Goal: Task Accomplishment & Management: Manage account settings

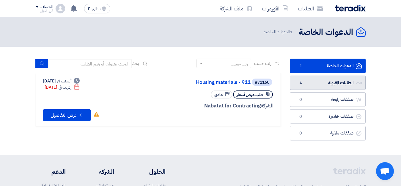
click at [347, 86] on link "الطلبات المقبولة الطلبات المقبولة 4" at bounding box center [328, 82] width 76 height 15
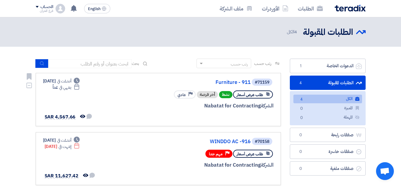
click at [253, 96] on span "طلب عرض أسعار" at bounding box center [249, 95] width 26 height 6
click at [236, 106] on div "الشركة Nabatat for Contracting" at bounding box center [201, 106] width 143 height 8
click at [226, 96] on span "نشط" at bounding box center [225, 94] width 13 height 7
click at [80, 88] on icon "Deadline" at bounding box center [77, 87] width 6 height 6
click at [232, 9] on link "ملف الشركة" at bounding box center [236, 8] width 42 height 14
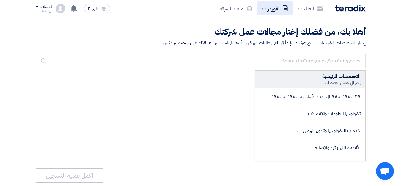
click at [267, 9] on link "الأوردرات" at bounding box center [275, 8] width 36 height 14
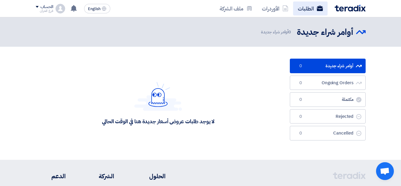
click at [306, 7] on link "الطلبات" at bounding box center [310, 8] width 34 height 14
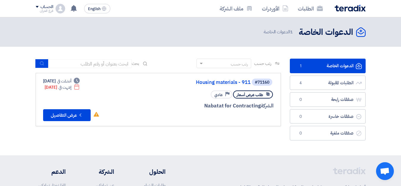
click at [340, 10] on img at bounding box center [349, 8] width 31 height 7
click at [341, 82] on link "الطلبات المقبولة الطلبات المقبولة 4" at bounding box center [328, 82] width 76 height 15
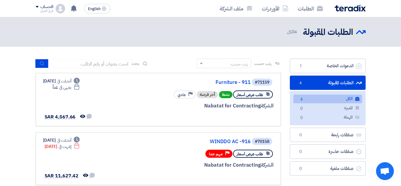
click at [332, 33] on h2 "الطلبات المقبولة" at bounding box center [328, 32] width 50 height 12
click at [71, 89] on span "ينتهي في" at bounding box center [65, 87] width 12 height 6
click at [71, 87] on span "ينتهي في" at bounding box center [65, 87] width 12 height 6
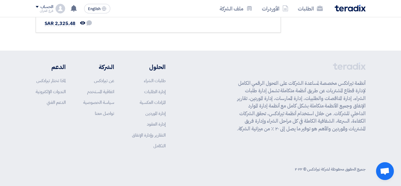
scroll to position [271, 0]
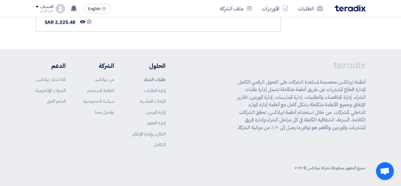
click at [158, 81] on link "طلبات الشراء" at bounding box center [155, 79] width 22 height 7
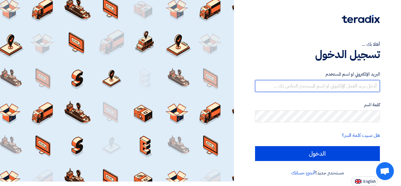
type input "[EMAIL_ADDRESS][DOMAIN_NAME]"
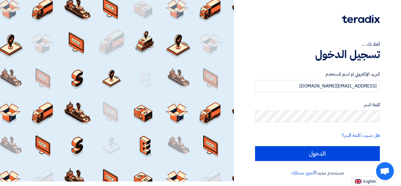
click at [297, 96] on form "البريد الإلكتروني او اسم المستخدم [EMAIL_ADDRESS][DOMAIN_NAME] كلمة السر هل نسي…" at bounding box center [317, 116] width 125 height 90
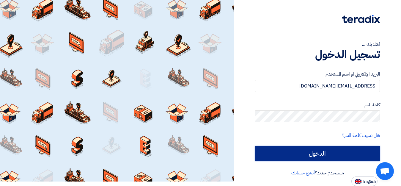
click at [309, 152] on input "الدخول" at bounding box center [317, 153] width 125 height 15
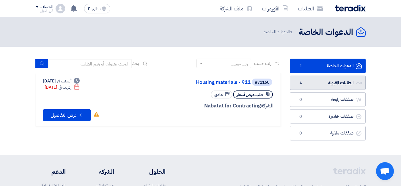
click at [332, 86] on link "الطلبات المقبولة الطلبات المقبولة 4" at bounding box center [328, 82] width 76 height 15
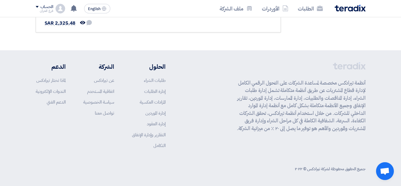
scroll to position [271, 0]
click at [157, 81] on link "طلبات الشراء" at bounding box center [155, 79] width 22 height 7
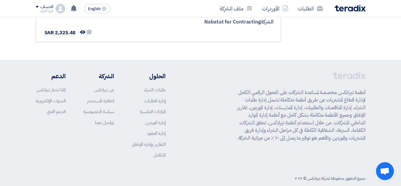
scroll to position [271, 0]
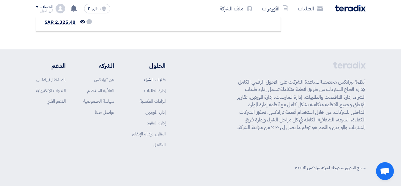
click at [158, 80] on link "طلبات الشراء" at bounding box center [155, 79] width 22 height 7
click at [153, 113] on link "إدارة الموردين" at bounding box center [155, 112] width 20 height 7
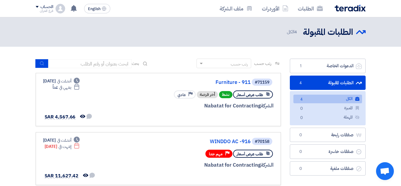
click at [145, 64] on icon at bounding box center [145, 63] width 5 height 5
click at [122, 67] on input at bounding box center [89, 63] width 83 height 9
click at [171, 115] on div at bounding box center [201, 117] width 143 height 8
click at [182, 96] on span "عادي" at bounding box center [181, 95] width 8 height 6
drag, startPoint x: 220, startPoint y: 104, endPoint x: 224, endPoint y: 104, distance: 3.9
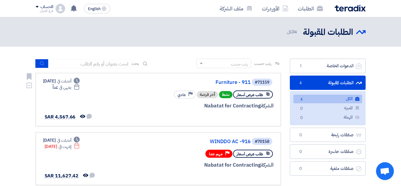
click at [220, 104] on div "الشركة Nabatat for Contracting" at bounding box center [201, 106] width 143 height 8
click at [268, 94] on use at bounding box center [267, 94] width 3 height 4
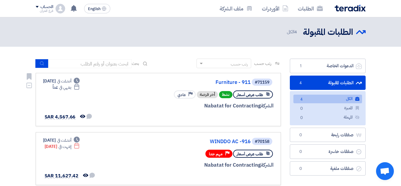
click at [268, 94] on use at bounding box center [267, 94] width 3 height 4
click at [354, 99] on link "الكل الكل 4" at bounding box center [327, 98] width 69 height 9
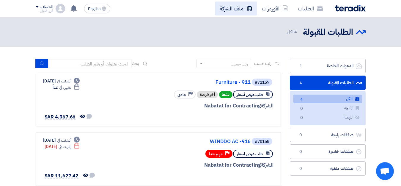
click at [242, 11] on link "ملف الشركة" at bounding box center [236, 8] width 42 height 14
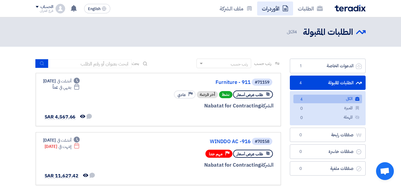
click at [273, 9] on link "الأوردرات" at bounding box center [275, 8] width 36 height 14
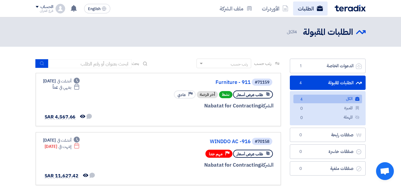
click at [307, 11] on link "الطلبات" at bounding box center [310, 8] width 34 height 14
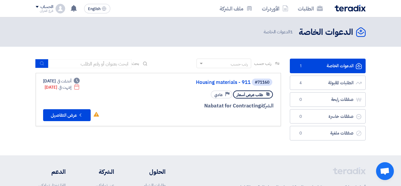
click at [349, 10] on img at bounding box center [349, 8] width 31 height 7
